Goal: Information Seeking & Learning: Learn about a topic

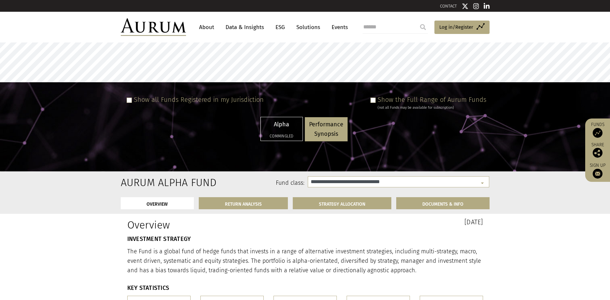
select select "**********"
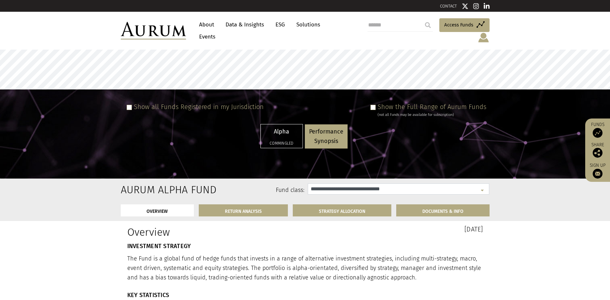
click at [416, 183] on select "**********" at bounding box center [398, 188] width 181 height 11
click at [376, 105] on span at bounding box center [372, 107] width 5 height 5
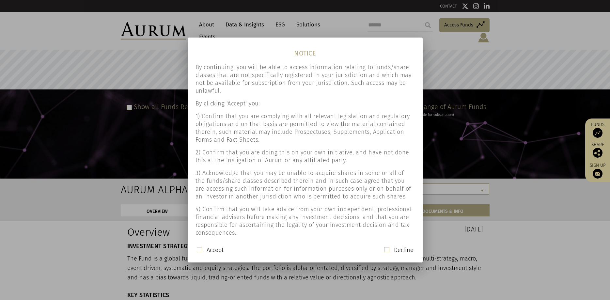
click at [200, 250] on span at bounding box center [199, 249] width 5 height 5
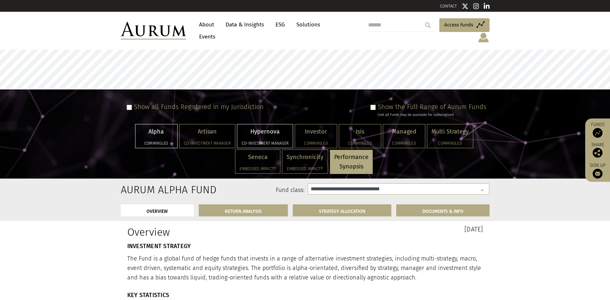
click at [251, 129] on div "Hypernova Co-investment Manager" at bounding box center [264, 135] width 55 height 23
select select "**********"
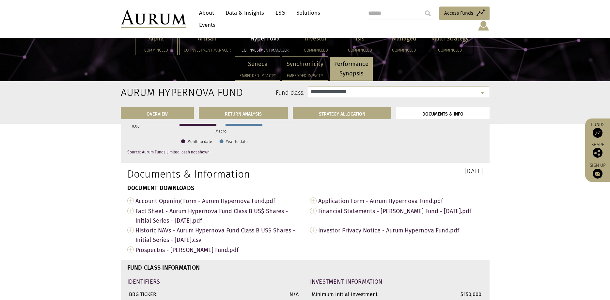
scroll to position [1888, 0]
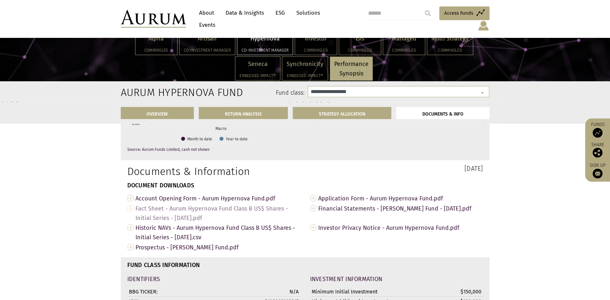
click at [218, 208] on span "Fact Sheet - Aurum Hypernova Fund Class B US$ Shares - Initial Series - [DATE].…" at bounding box center [217, 213] width 165 height 20
click at [224, 200] on span "Account Opening Form - Aurum Hypernova Fund.pdf" at bounding box center [217, 198] width 165 height 10
click at [345, 198] on span "Application Form - Aurum Hypernova Fund.pdf" at bounding box center [400, 198] width 165 height 10
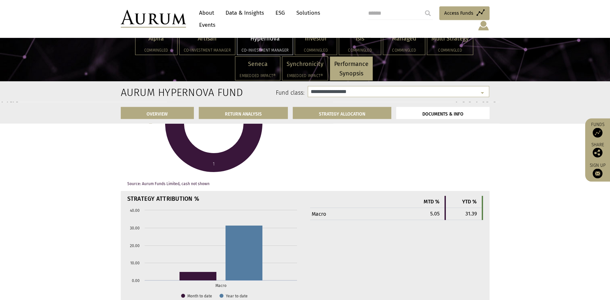
scroll to position [1721, 0]
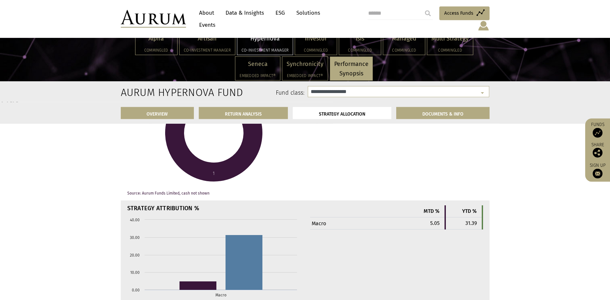
click at [323, 144] on div "% 1. Macro 104.6" at bounding box center [396, 134] width 183 height 123
click at [326, 94] on select "**********" at bounding box center [398, 91] width 181 height 11
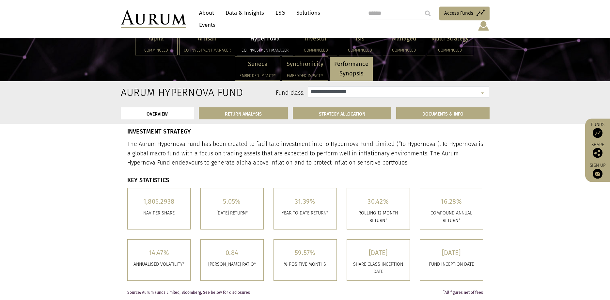
scroll to position [96, 0]
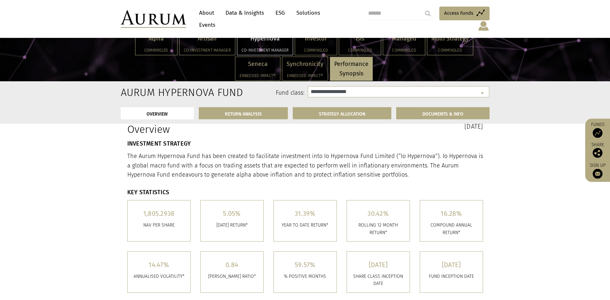
drag, startPoint x: 143, startPoint y: 213, endPoint x: 173, endPoint y: 212, distance: 29.7
click at [173, 212] on h5 "1,805.2938" at bounding box center [158, 213] width 53 height 7
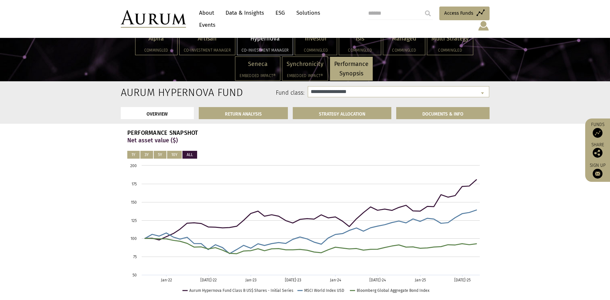
scroll to position [100, 0]
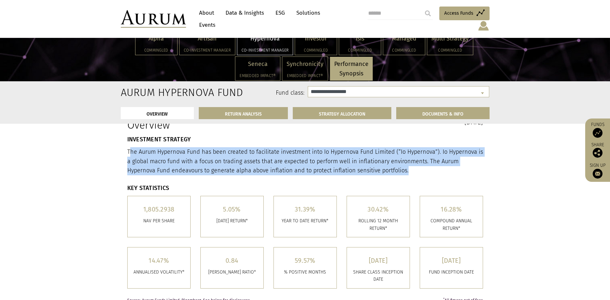
drag, startPoint x: 129, startPoint y: 151, endPoint x: 454, endPoint y: 169, distance: 326.1
click at [454, 169] on p "The Aurum Hypernova Fund has been created to facilitate investment into Io Hype…" at bounding box center [305, 161] width 356 height 28
copy p "he Aurum Hypernova Fund has been created to facilitate investment into Io Hyper…"
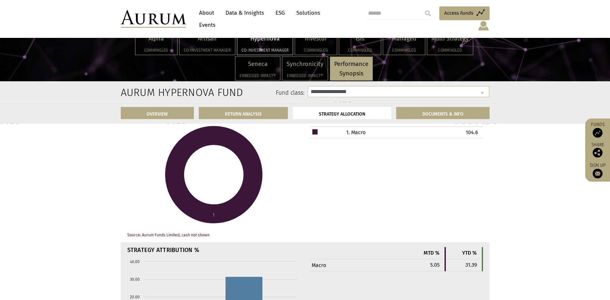
scroll to position [1697, 0]
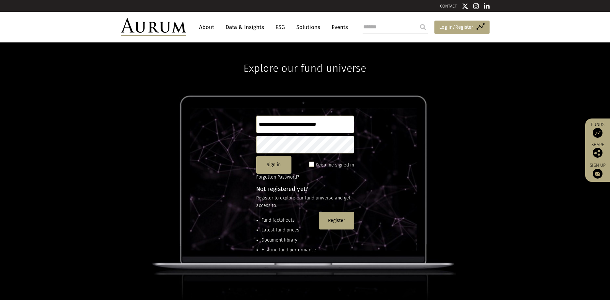
click at [468, 23] on span "Log in/Register" at bounding box center [456, 27] width 34 height 8
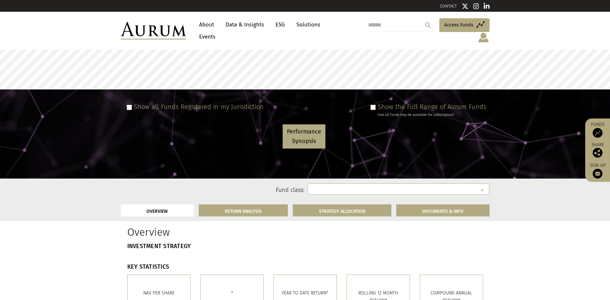
select select "**********"
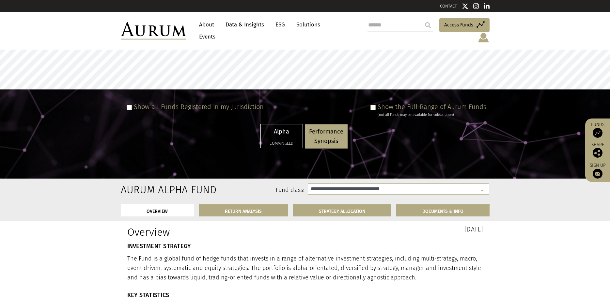
click at [375, 105] on span at bounding box center [372, 107] width 5 height 5
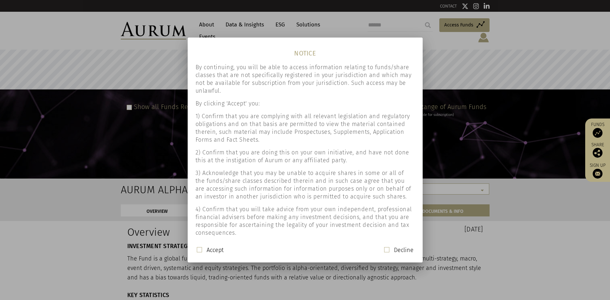
click at [217, 251] on label "Accept" at bounding box center [215, 250] width 17 height 8
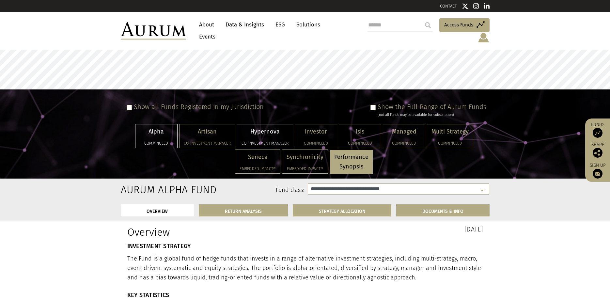
click at [268, 129] on p "Hypernova" at bounding box center [264, 131] width 47 height 9
select select "**********"
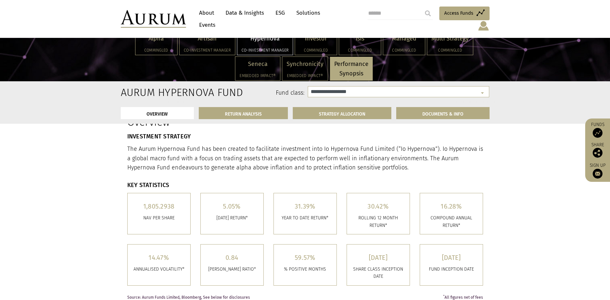
scroll to position [100, 0]
drag, startPoint x: 175, startPoint y: 205, endPoint x: 144, endPoint y: 207, distance: 30.7
click at [144, 207] on div "1,805.2938 Nav per share" at bounding box center [159, 216] width 63 height 41
copy h5 "1,805.2938"
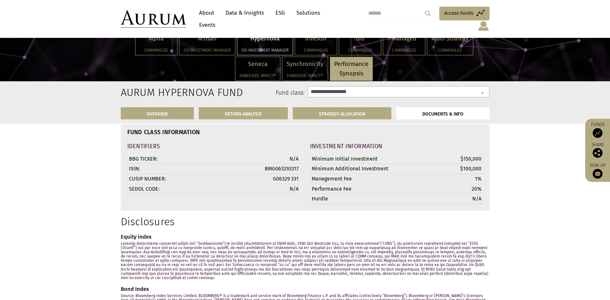
scroll to position [2010, 0]
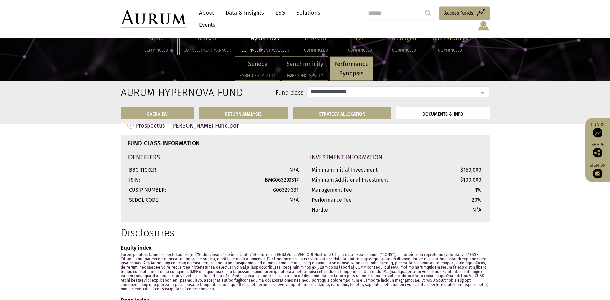
click at [308, 86] on select "**********" at bounding box center [398, 91] width 181 height 11
click at [280, 178] on td "BMG063293317" at bounding box center [269, 180] width 63 height 10
copy td "BMG063293317"
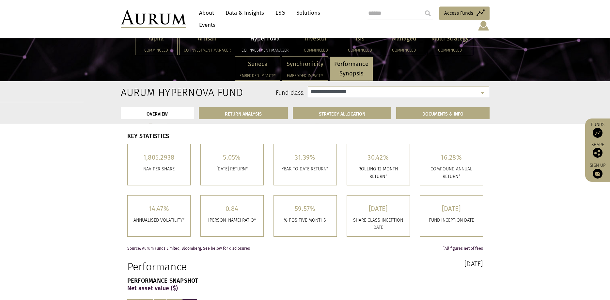
scroll to position [133, 0]
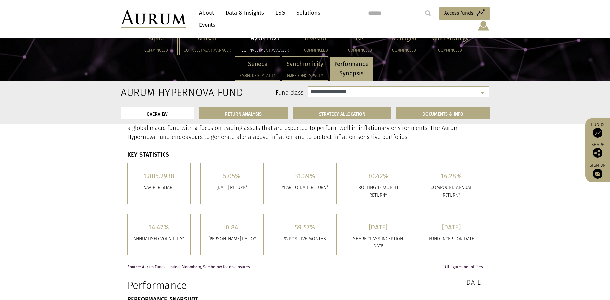
drag, startPoint x: 173, startPoint y: 175, endPoint x: 144, endPoint y: 175, distance: 29.4
click at [144, 175] on h5 "1,805.2938" at bounding box center [158, 176] width 53 height 7
copy h5 "1,805.2938"
